Goal: Navigation & Orientation: Find specific page/section

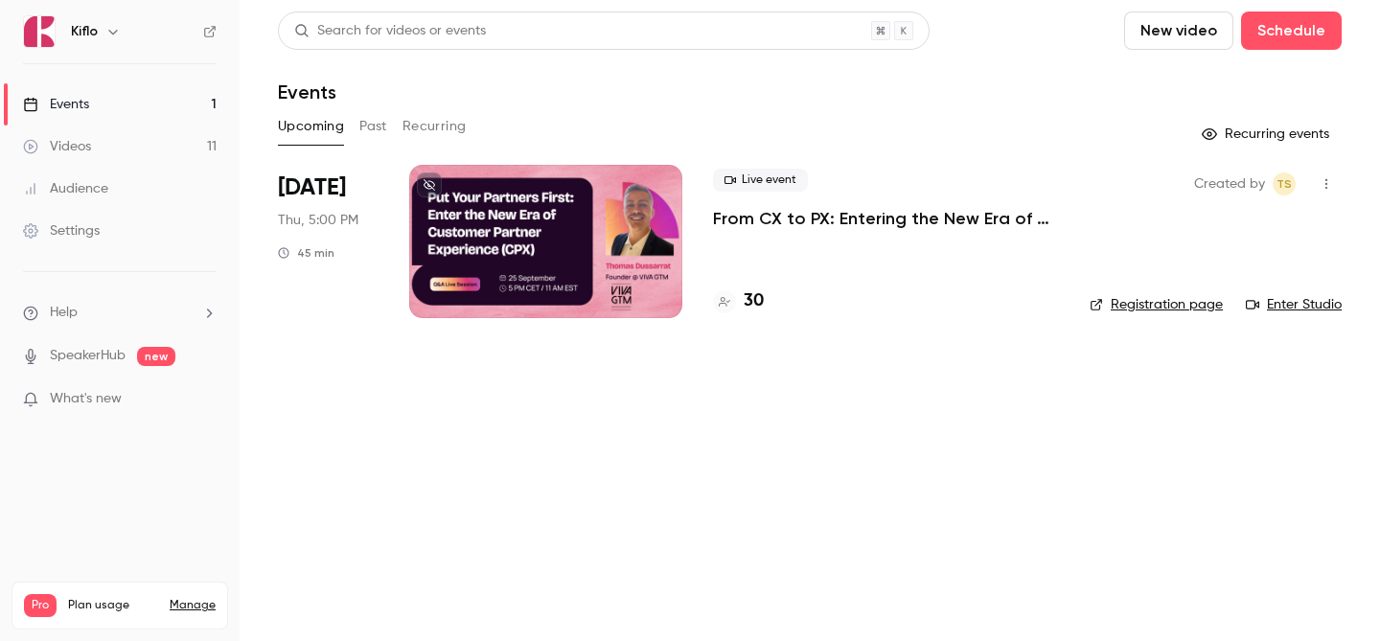
click at [163, 146] on link "Videos 11" at bounding box center [120, 147] width 240 height 42
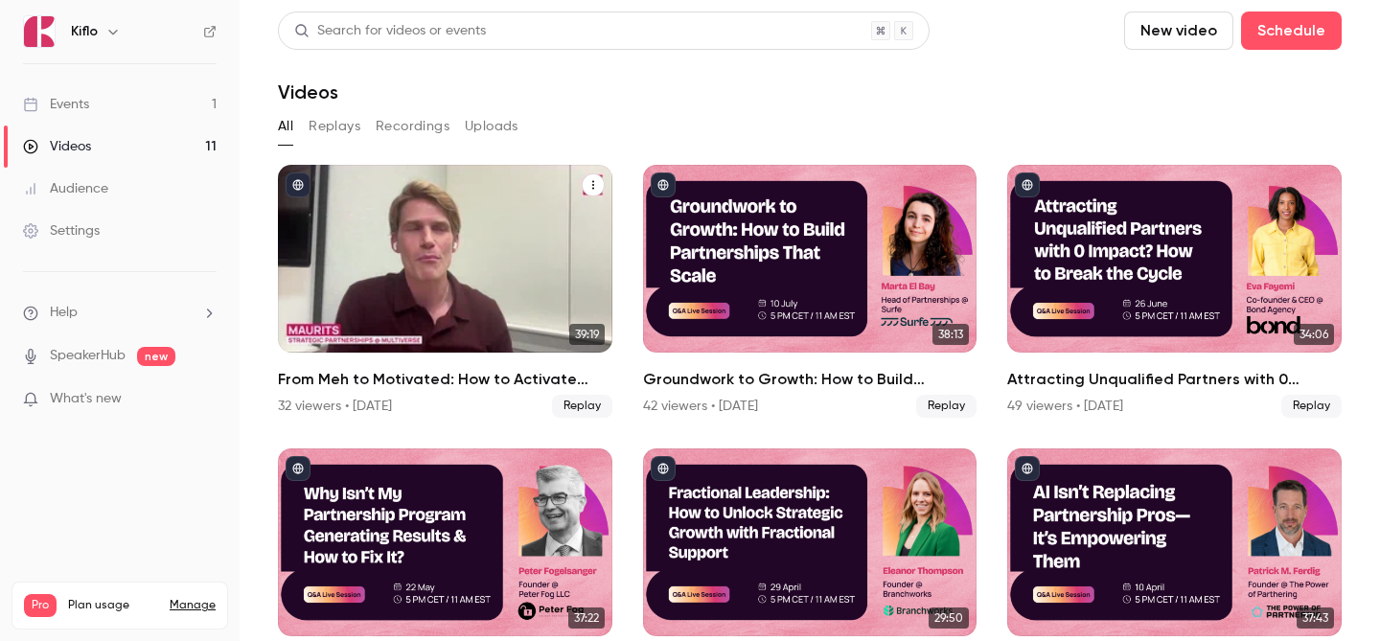
click at [480, 256] on div "From Meh to Motivated: How to Activate GTM Teams with FOMO & Competitive Drive" at bounding box center [445, 259] width 335 height 188
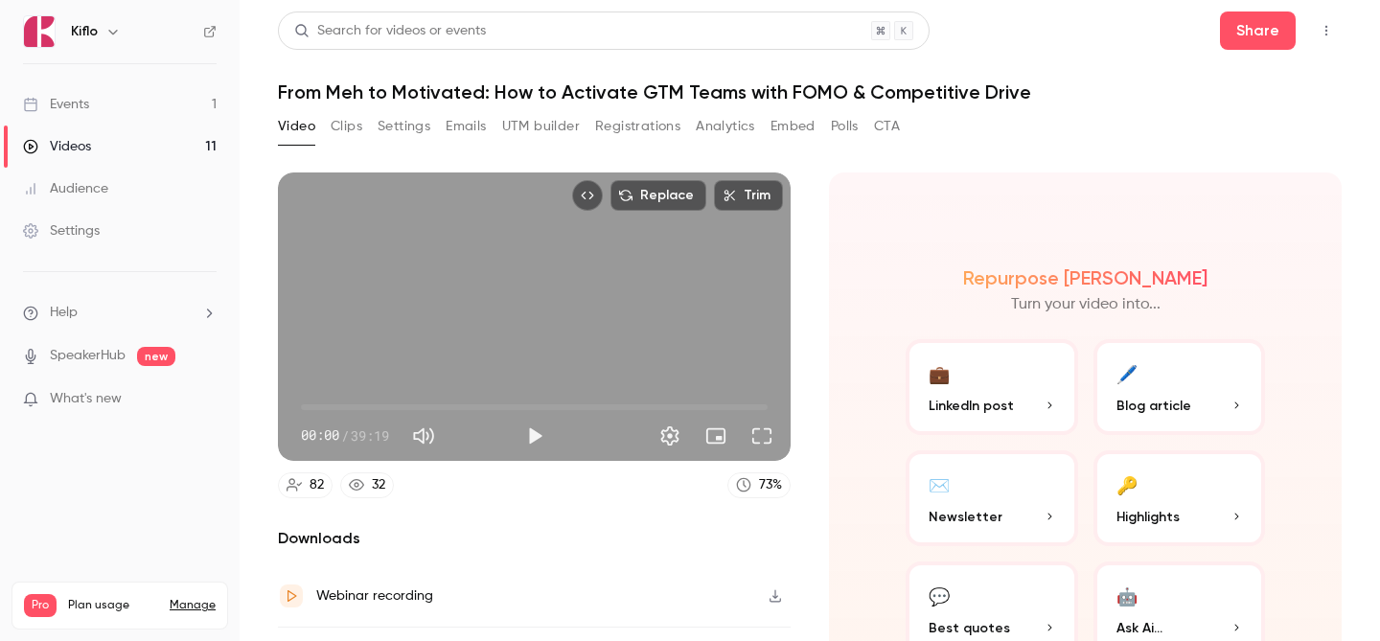
click at [643, 111] on button "Registrations" at bounding box center [637, 126] width 85 height 31
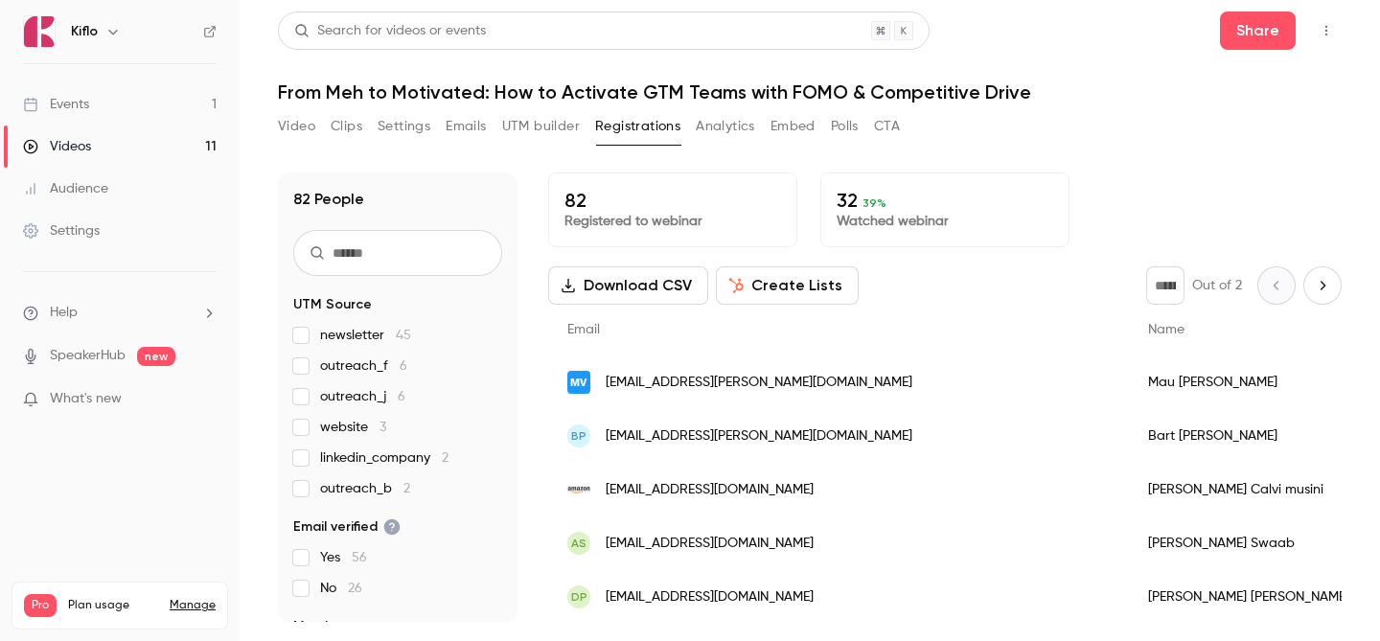
click at [174, 92] on link "Events 1" at bounding box center [120, 104] width 240 height 42
